Goal: Task Accomplishment & Management: Manage account settings

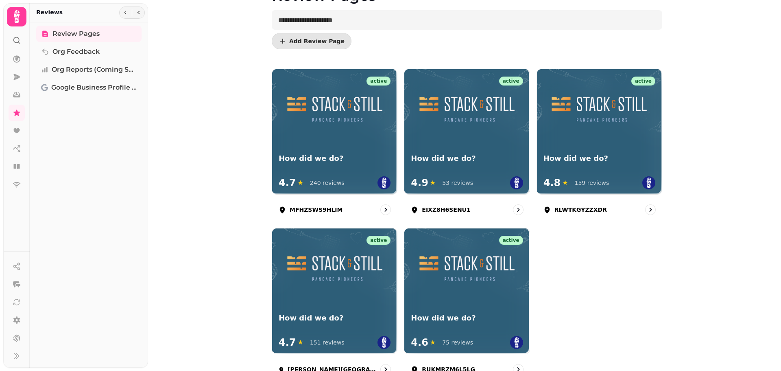
scroll to position [81, 0]
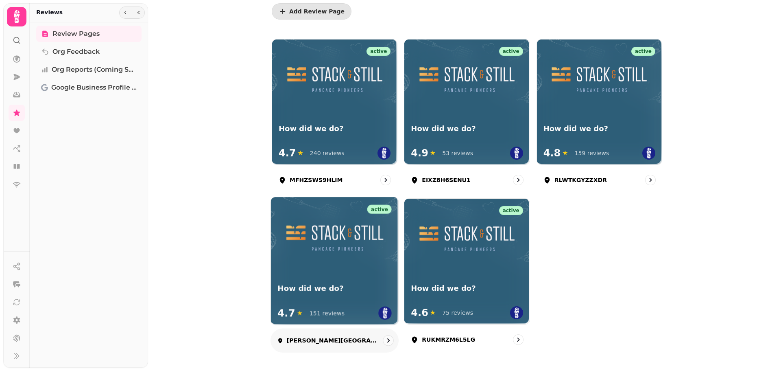
click at [347, 341] on div "[PERSON_NAME][GEOGRAPHIC_DATA]" at bounding box center [334, 340] width 129 height 24
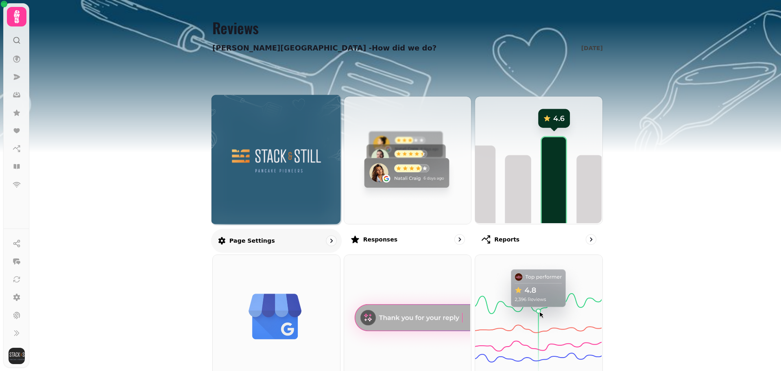
click at [252, 190] on div at bounding box center [277, 160] width 130 height 130
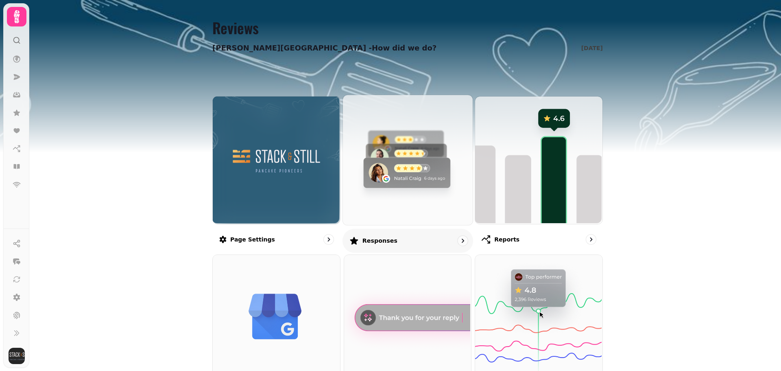
click at [384, 191] on img at bounding box center [407, 159] width 130 height 130
